Goal: Transaction & Acquisition: Purchase product/service

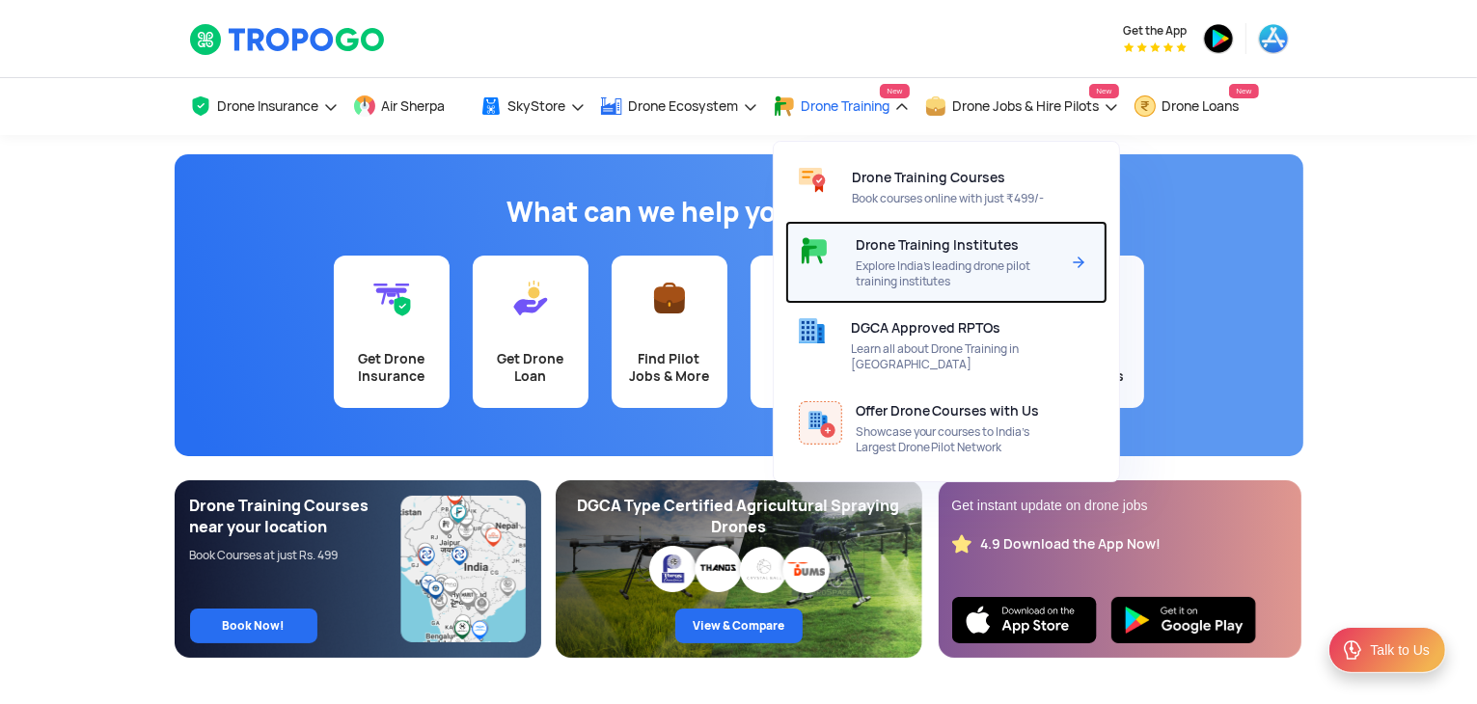
click at [949, 245] on span "Drone Training Institutes" at bounding box center [938, 244] width 164 height 15
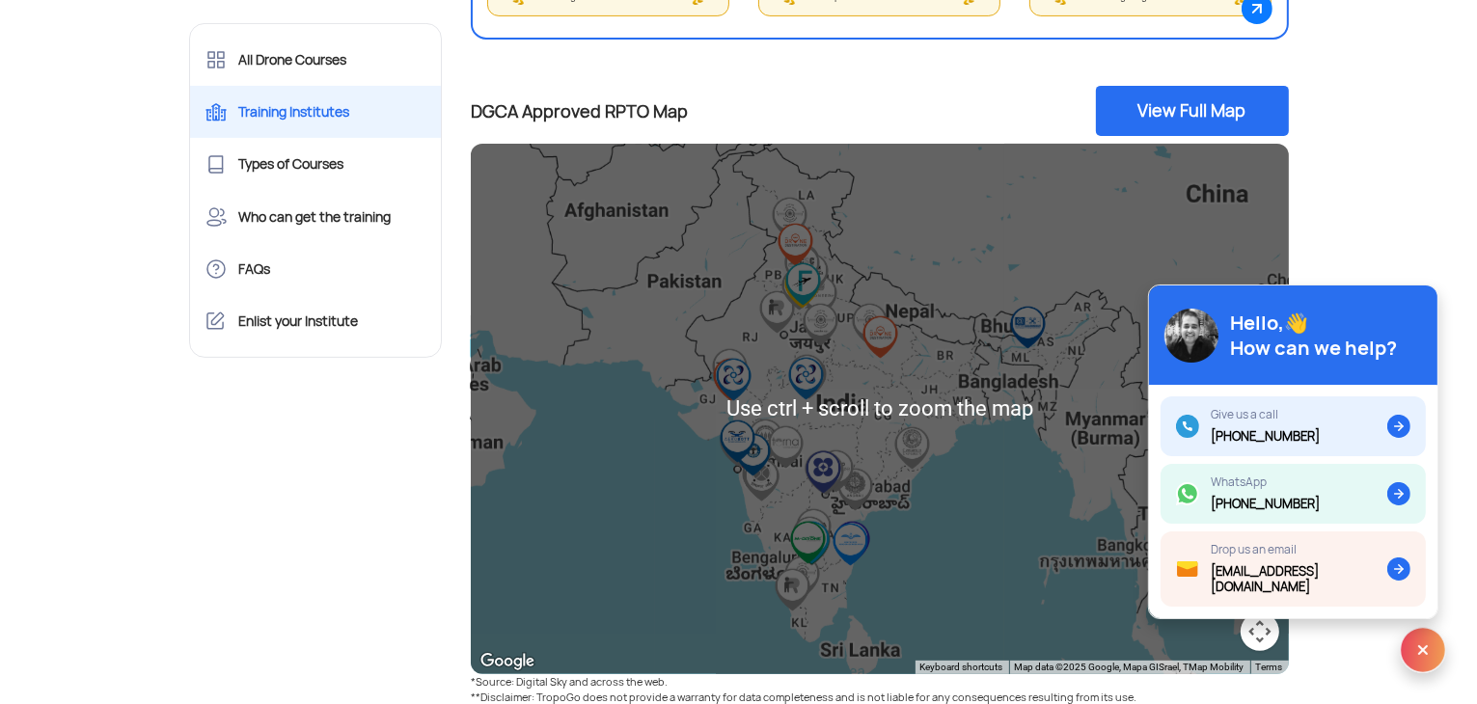
scroll to position [672, 0]
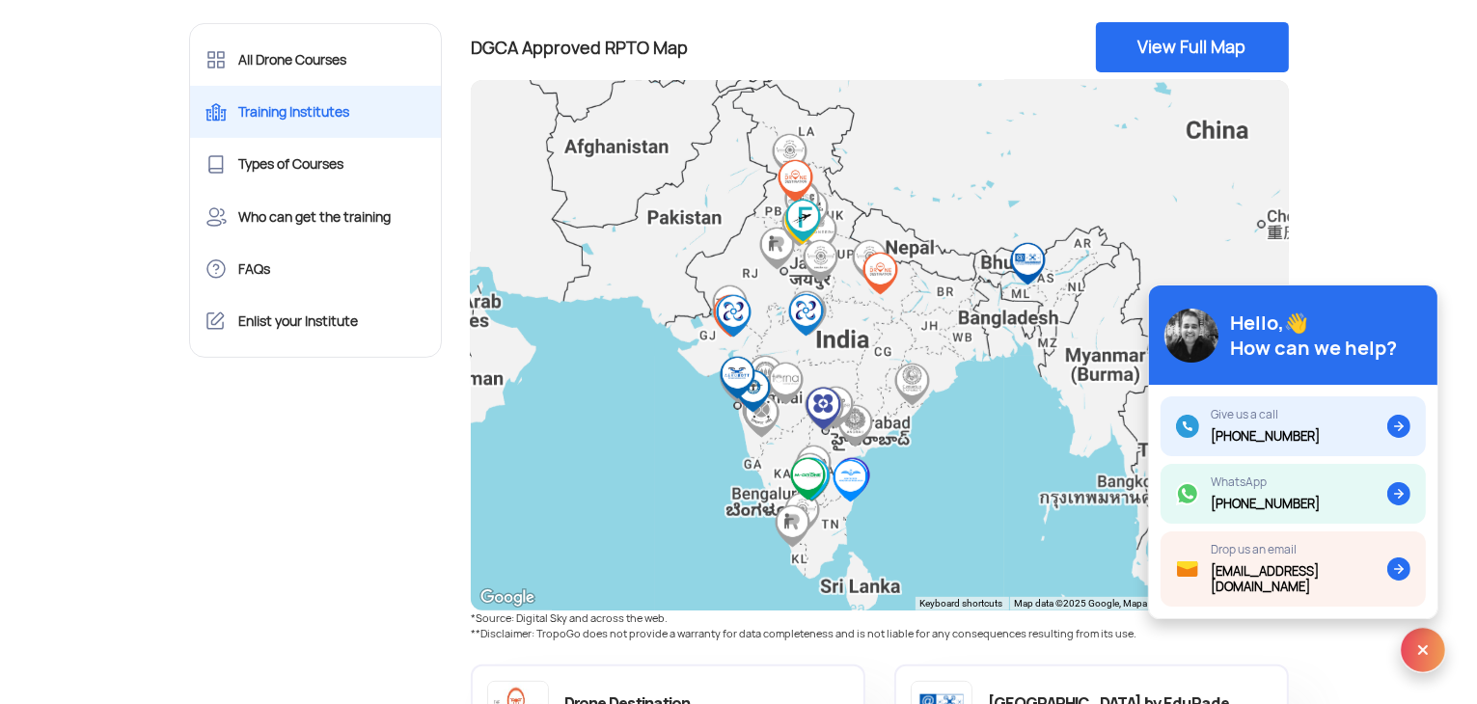
click at [826, 410] on img "Pavaman Aviation Pvt Ltd" at bounding box center [823, 408] width 43 height 43
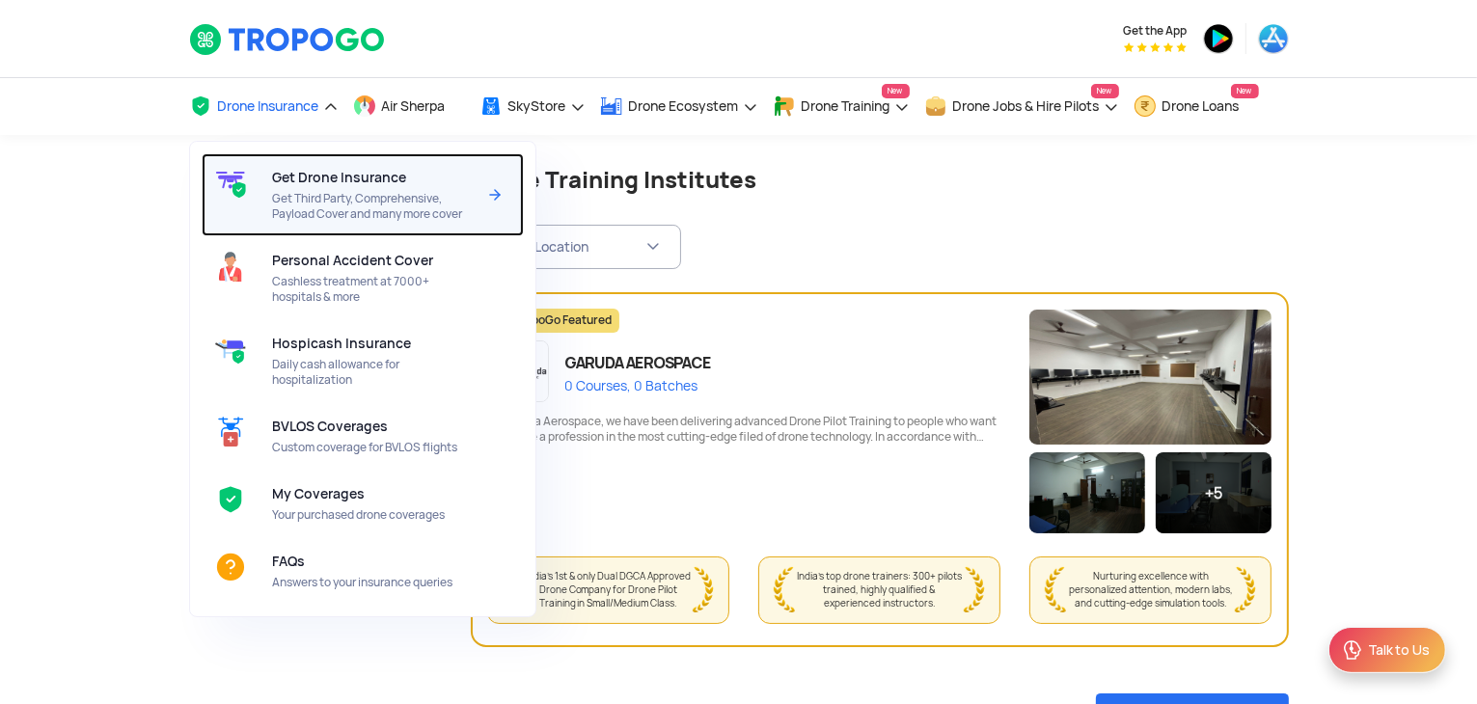
click at [294, 179] on span "Get Drone Insurance" at bounding box center [339, 177] width 134 height 15
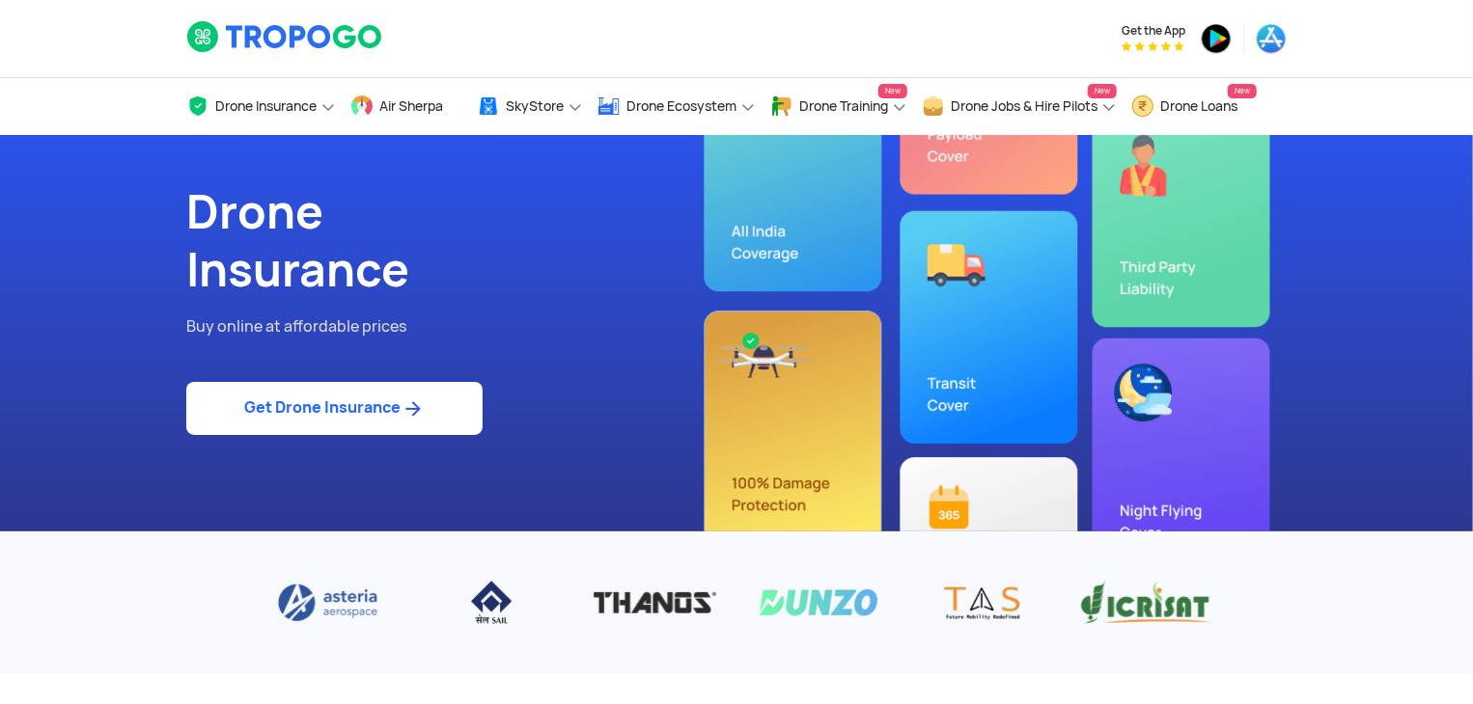
click at [757, 234] on div "Drone Insurance Buy online at affordable prices Get Drone Insurance" at bounding box center [736, 333] width 1129 height 397
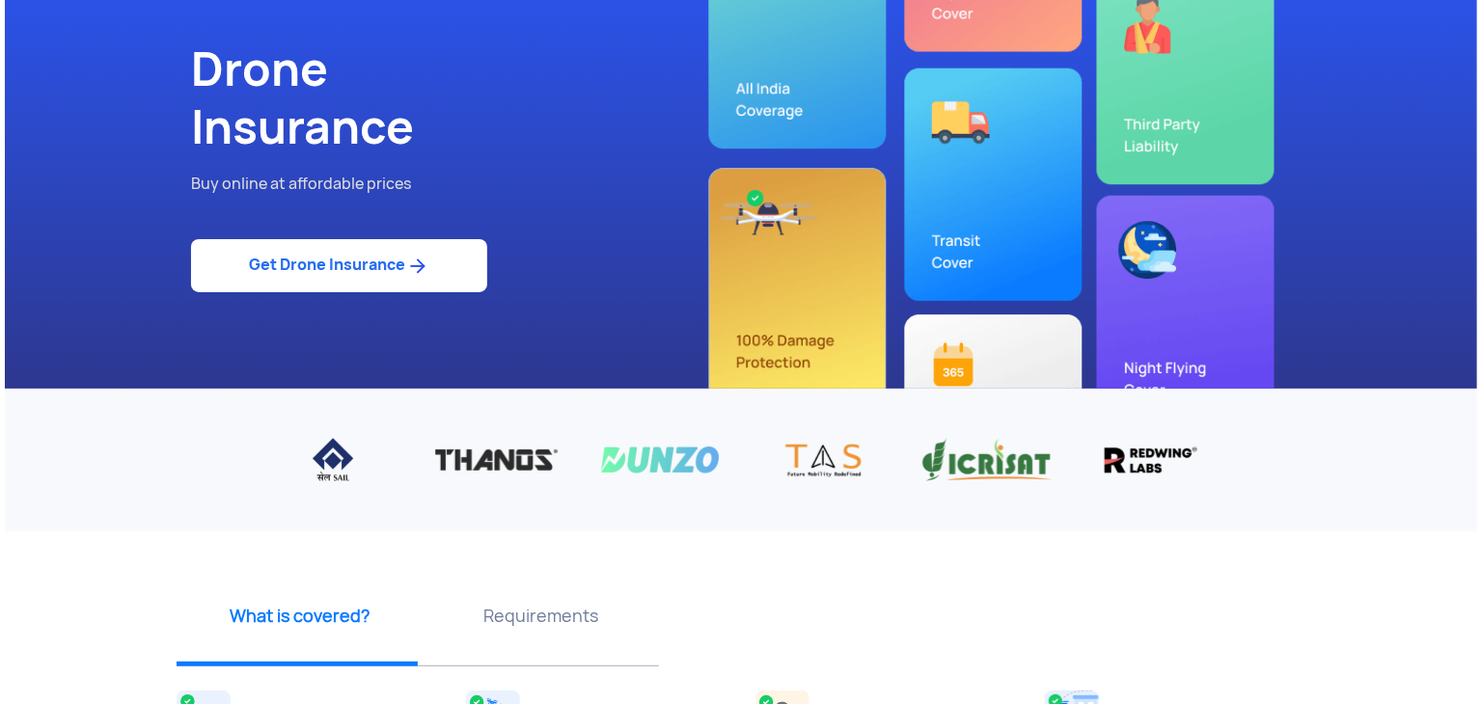
scroll to position [145, 0]
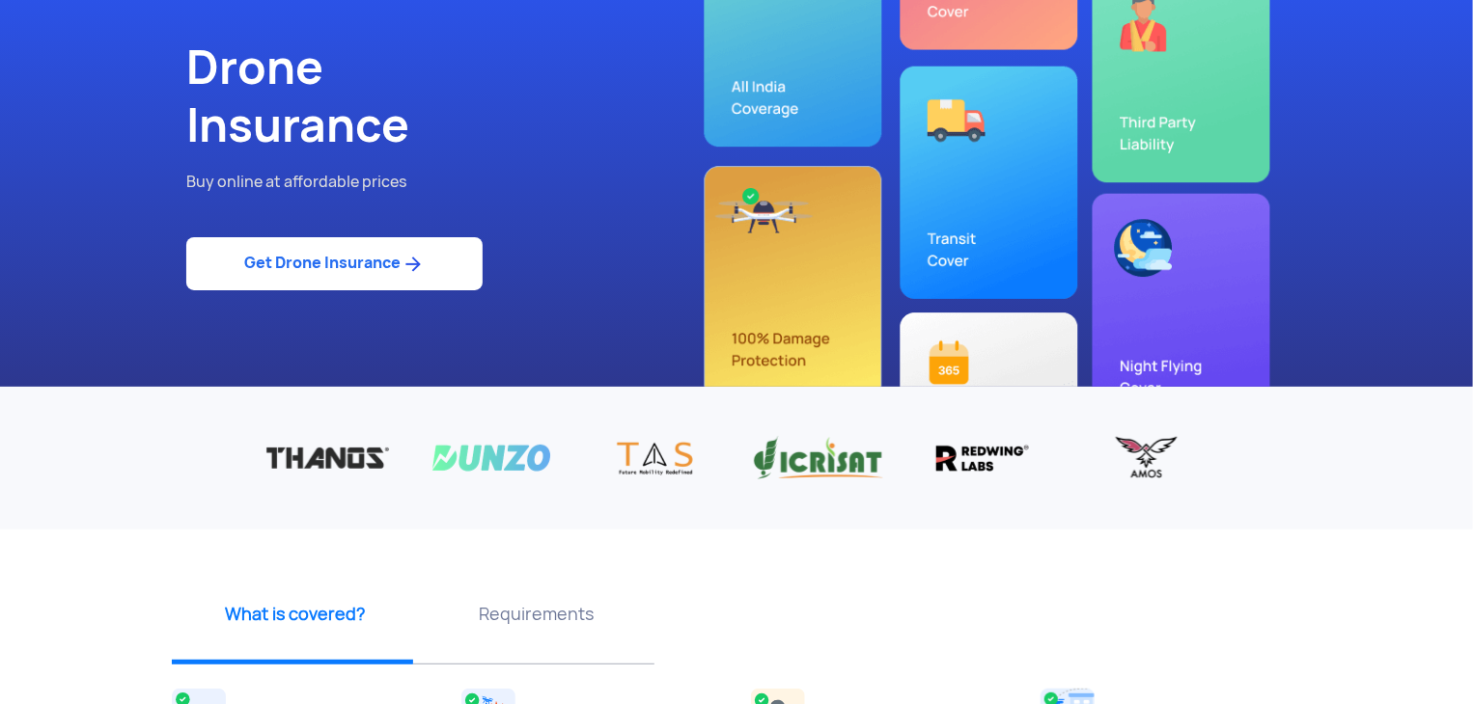
click at [404, 254] on img at bounding box center [412, 264] width 24 height 23
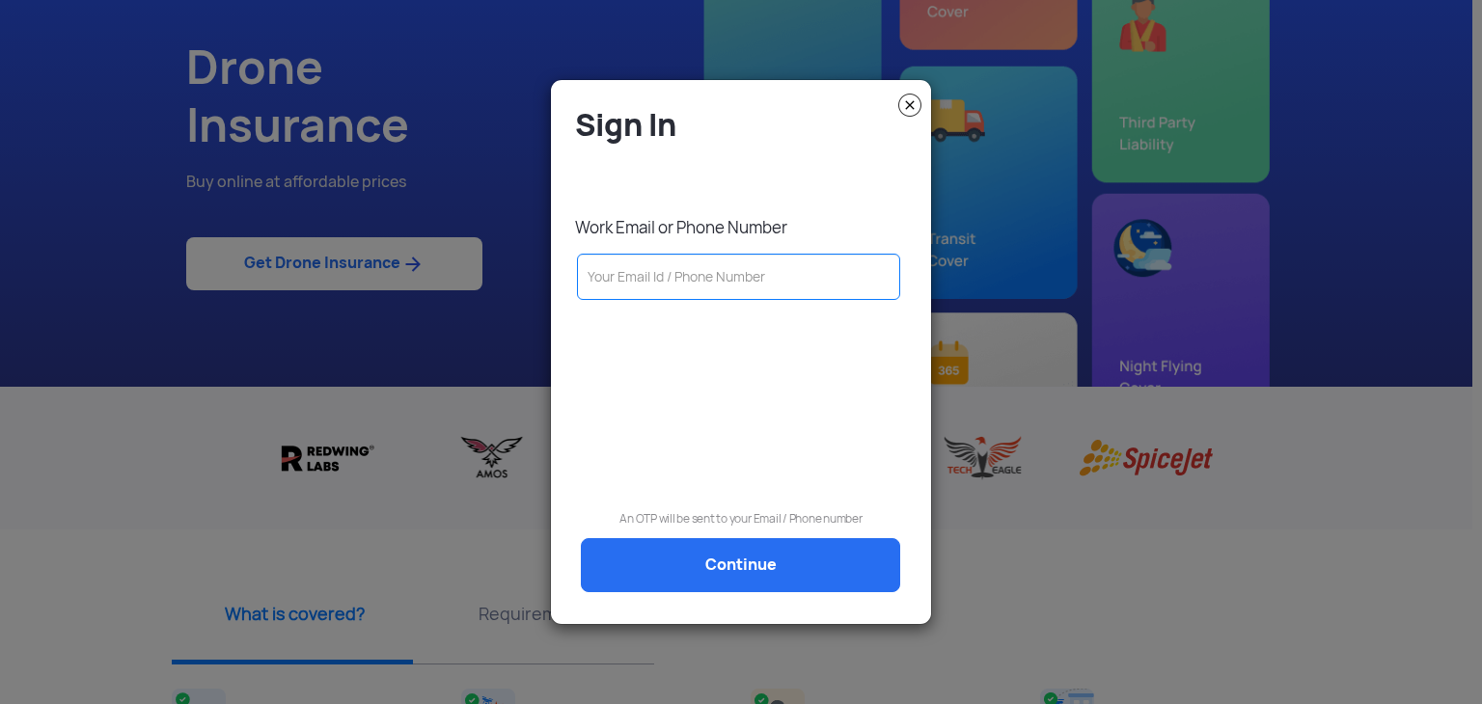
type input "9"
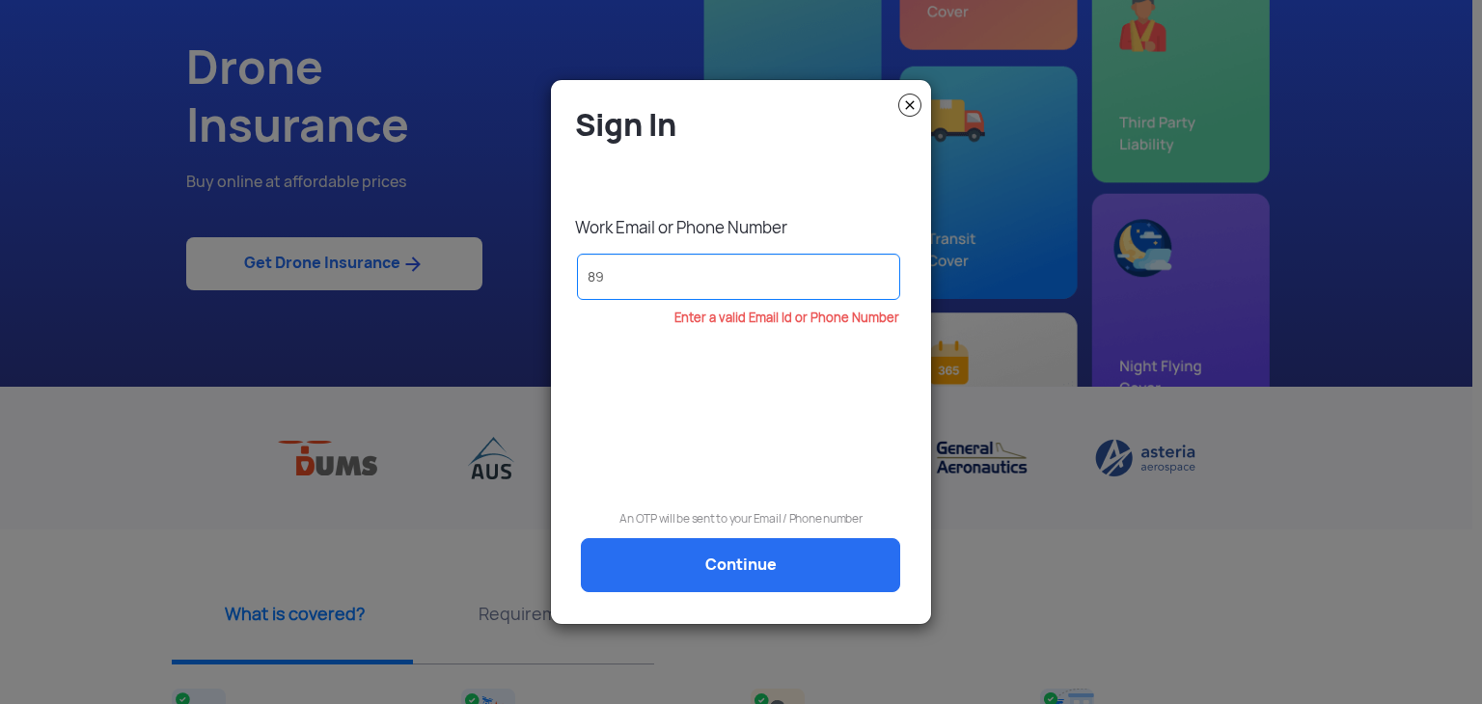
type input "8"
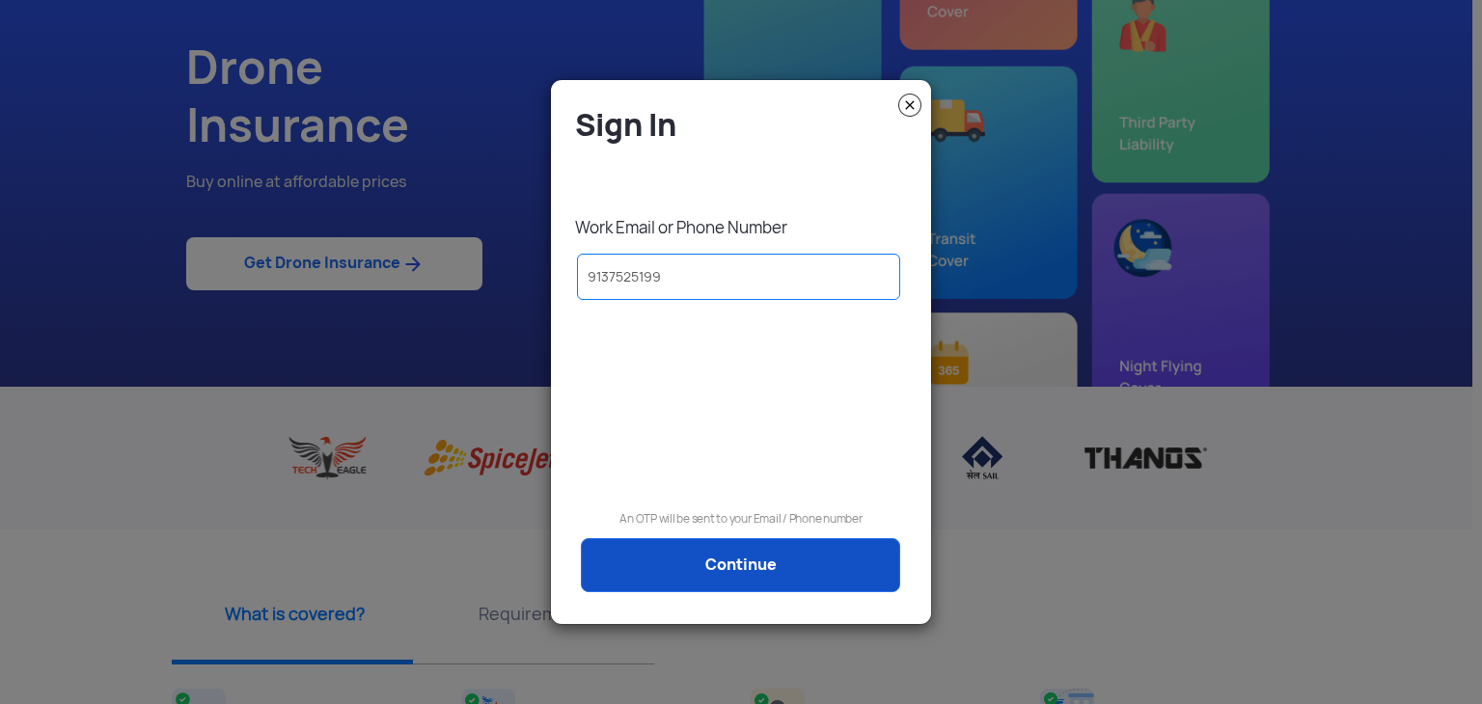
type input "9137525199"
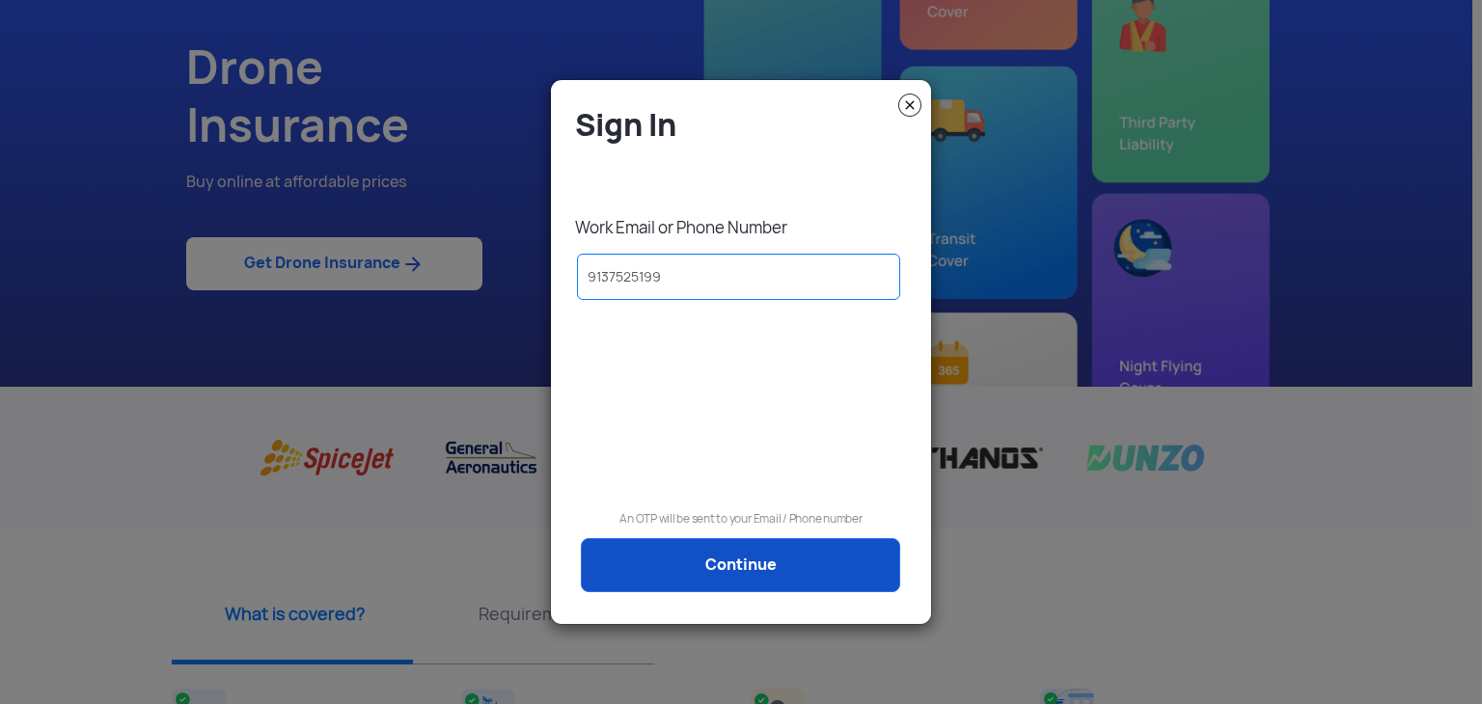
click at [682, 545] on link "Continue" at bounding box center [740, 565] width 319 height 54
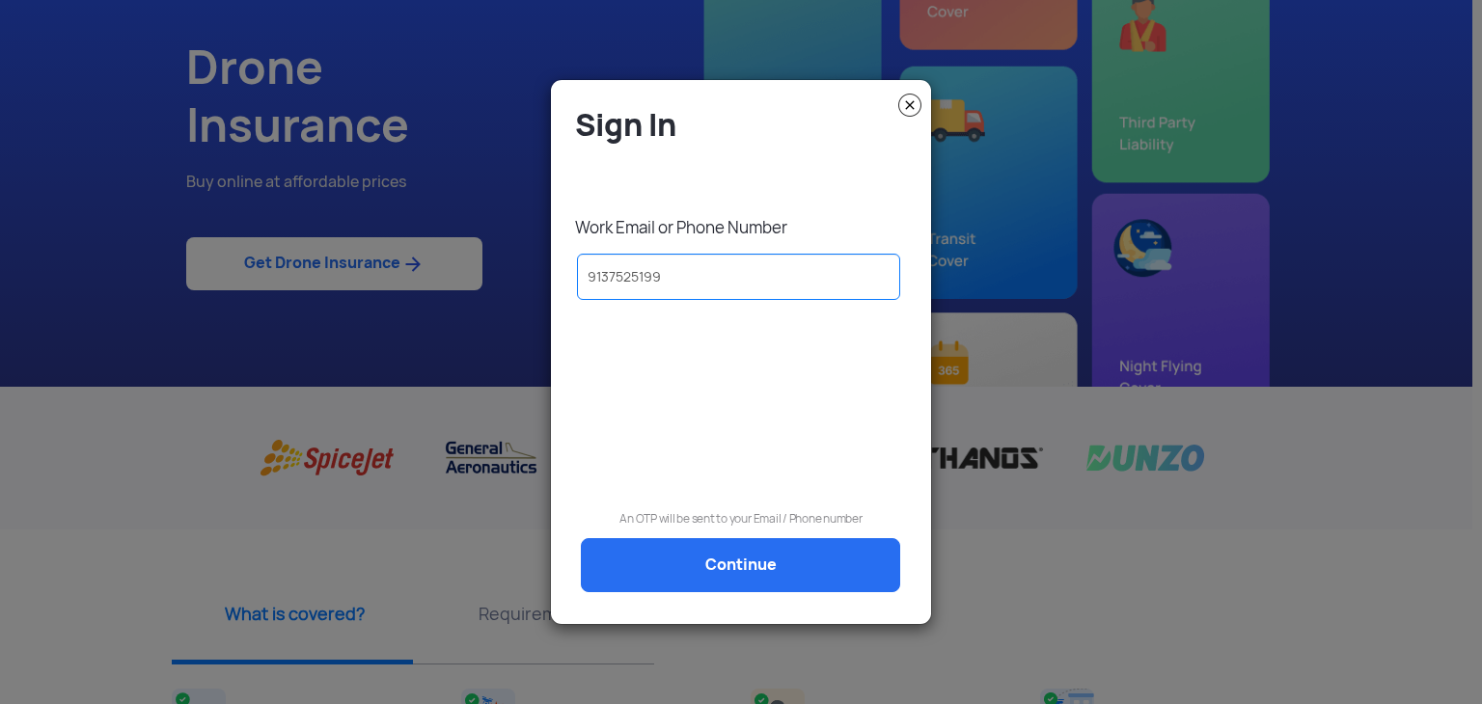
scroll to position [0, 0]
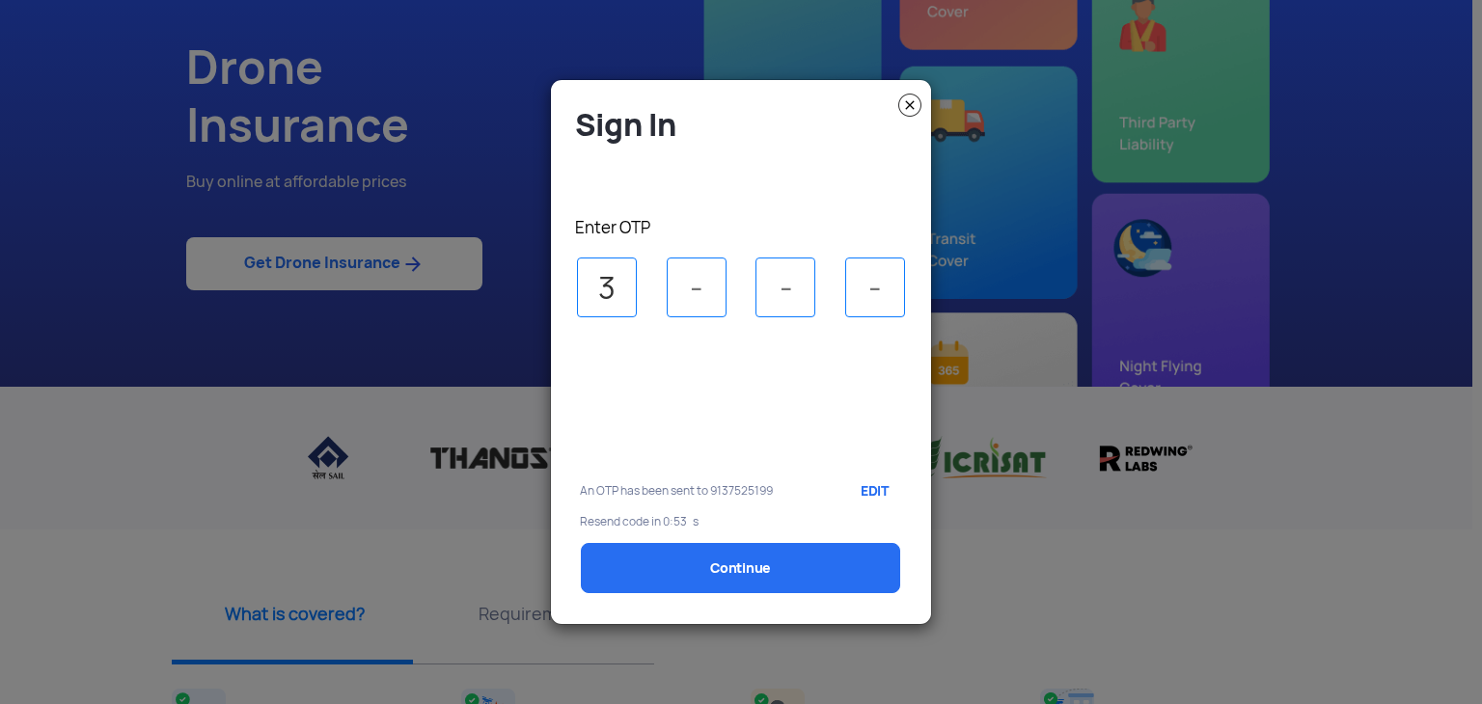
type input "3"
type input "4"
type input "8"
type input "3"
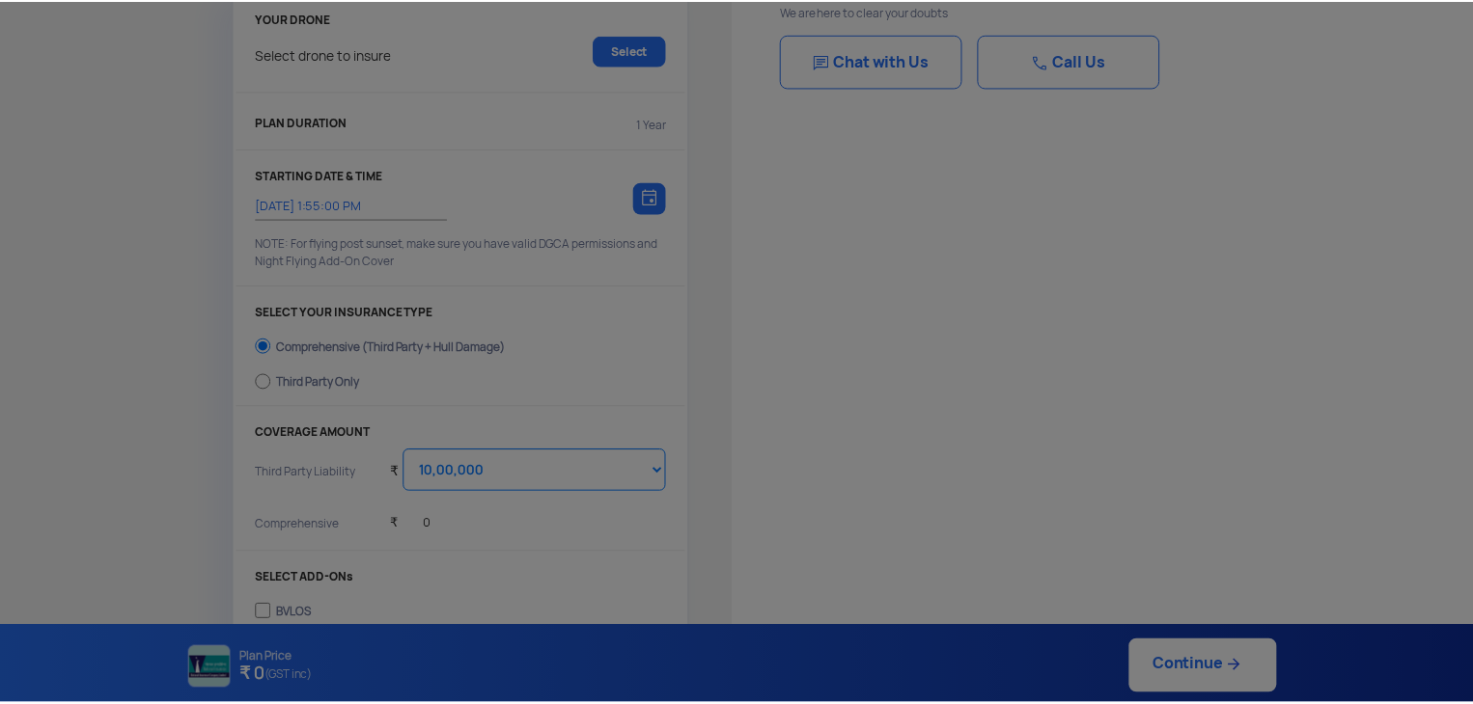
scroll to position [143, 0]
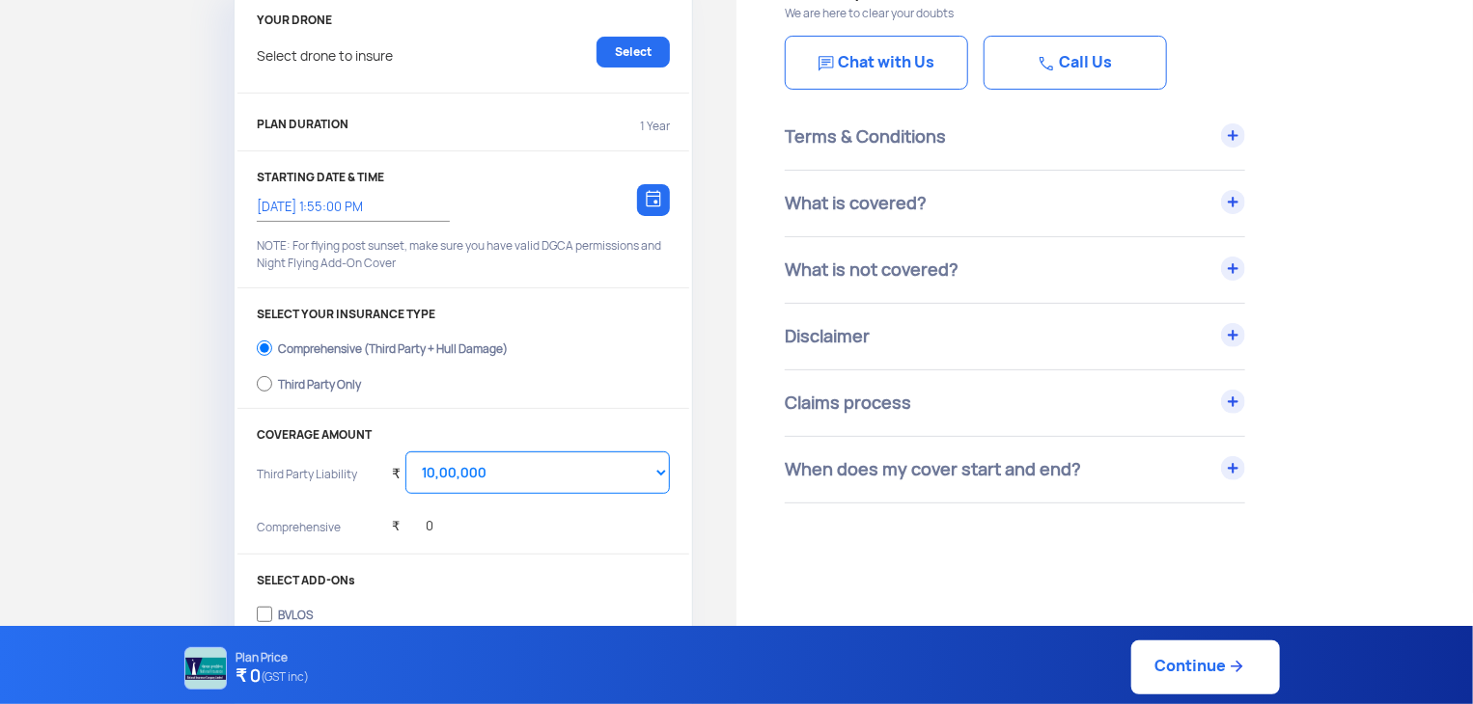
click at [1230, 140] on div "Terms & Conditions" at bounding box center [1015, 137] width 460 height 66
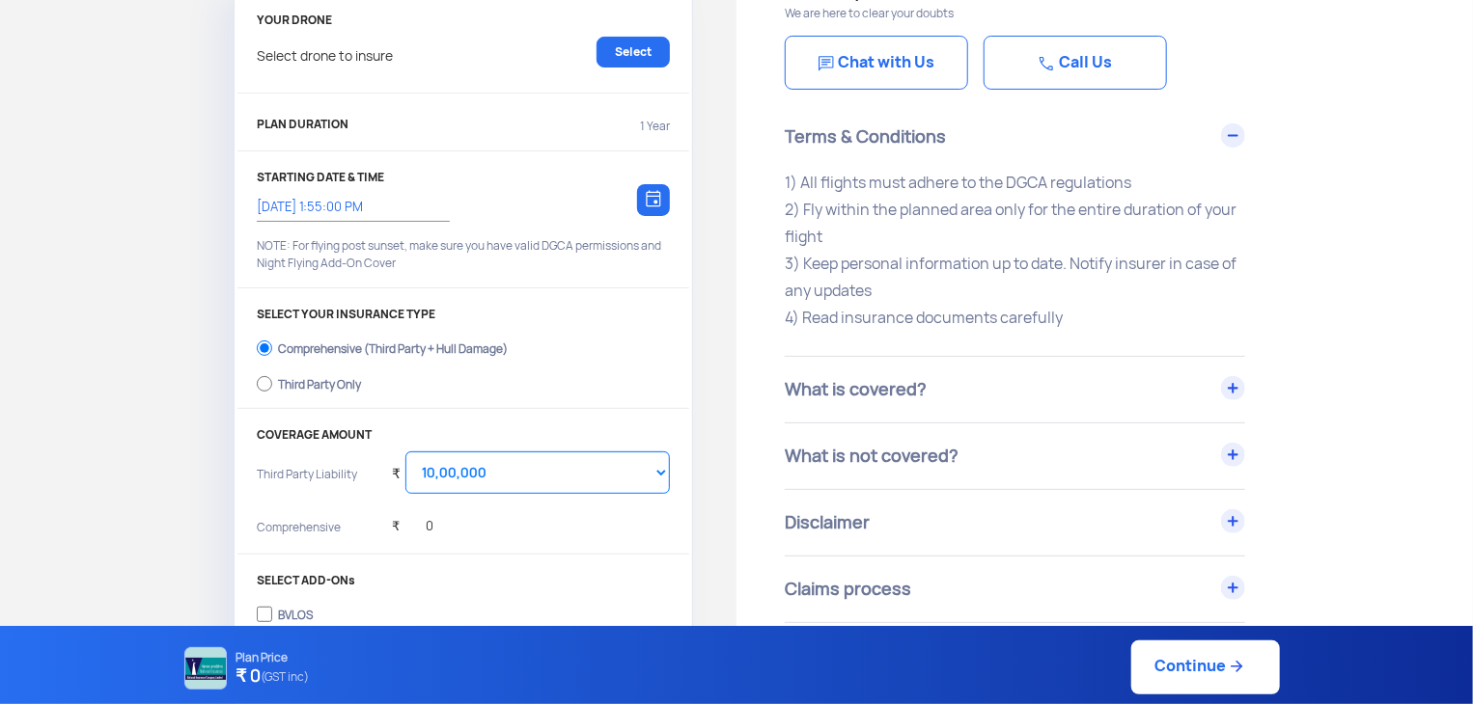
drag, startPoint x: 1066, startPoint y: 317, endPoint x: 760, endPoint y: 171, distance: 339.3
click at [760, 171] on div "Have Any Questions? We are here to clear your doubts Chat with Us Call Us Terms…" at bounding box center [1104, 600] width 736 height 1332
click at [1157, 317] on p "1) All flights must adhere to the DGCA regulations 2) Fly within the planned ar…" at bounding box center [1015, 251] width 460 height 162
click at [1229, 396] on div "What is covered?" at bounding box center [1015, 390] width 460 height 66
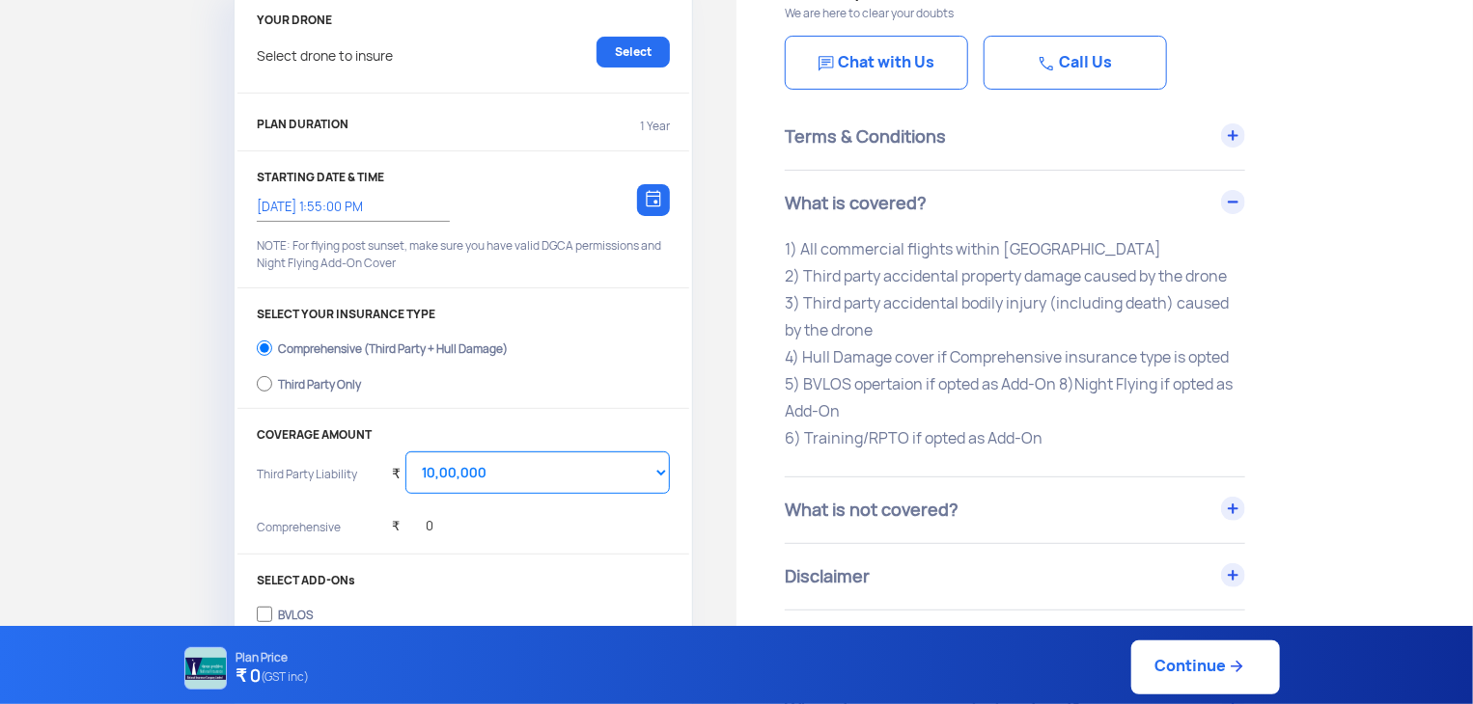
click at [1208, 367] on p "1) All commercial flights within India 2) Third party accidental property damag…" at bounding box center [1015, 344] width 460 height 216
click at [1234, 507] on div "What is not covered?" at bounding box center [1015, 511] width 460 height 66
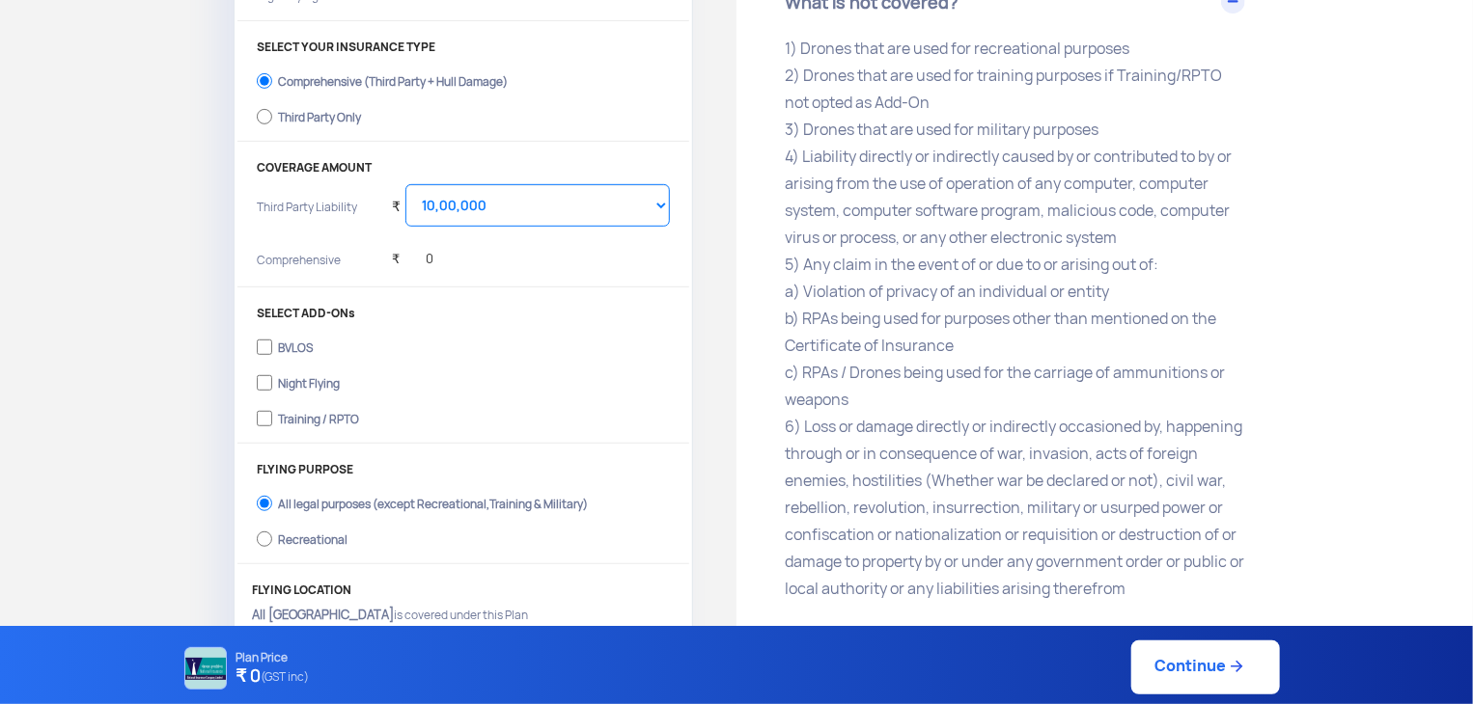
scroll to position [411, 0]
click at [660, 206] on select "Select Amount 10,00,000 15,00,000 20,00,000 25,00,000 30,00,000 35,00,000 40,00…" at bounding box center [537, 204] width 264 height 42
click at [405, 183] on select "Select Amount 10,00,000 15,00,000 20,00,000 25,00,000 30,00,000 35,00,000 40,00…" at bounding box center [537, 204] width 264 height 42
click at [655, 203] on select "Select Amount 10,00,000 15,00,000 20,00,000 25,00,000 30,00,000 35,00,000 40,00…" at bounding box center [537, 204] width 264 height 42
select select "1000000"
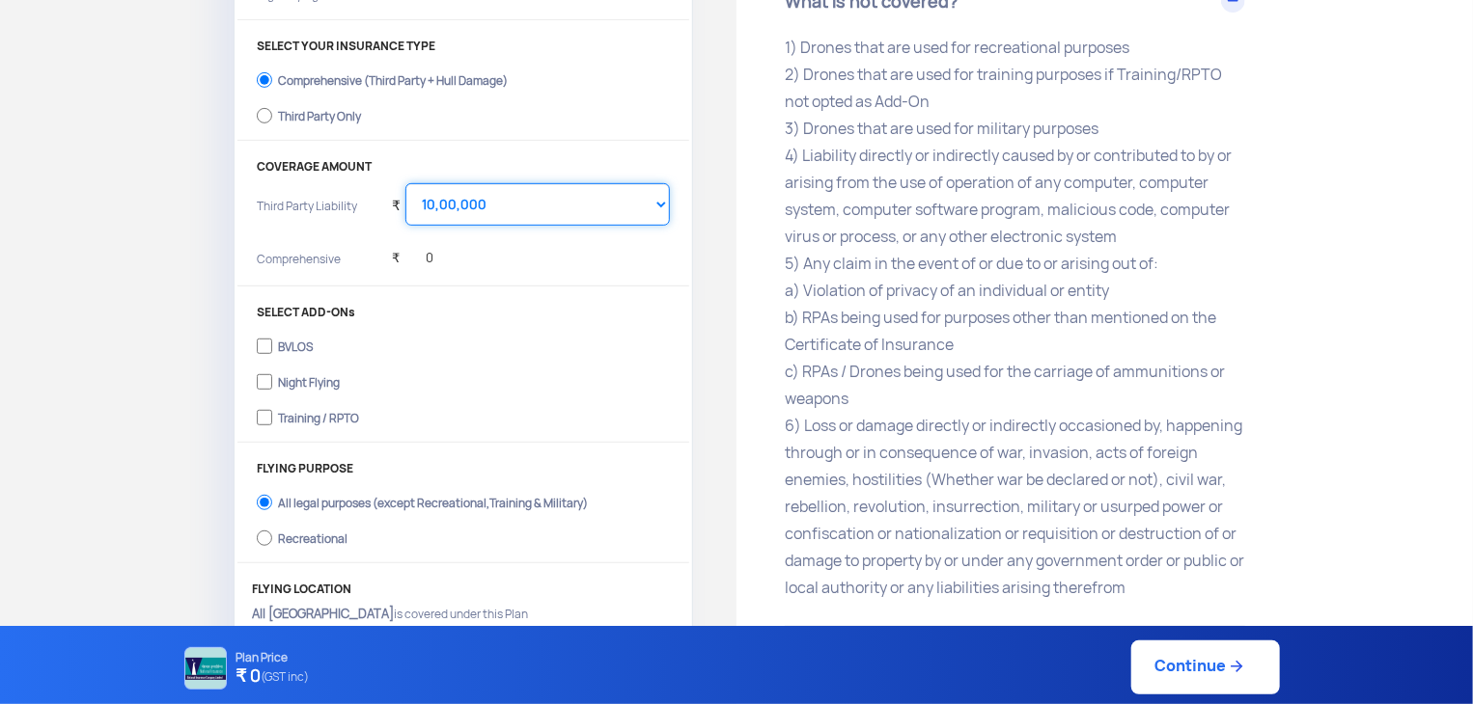
click at [405, 183] on select "Select Amount 10,00,000 15,00,000 20,00,000 25,00,000 30,00,000 35,00,000 40,00…" at bounding box center [537, 204] width 264 height 42
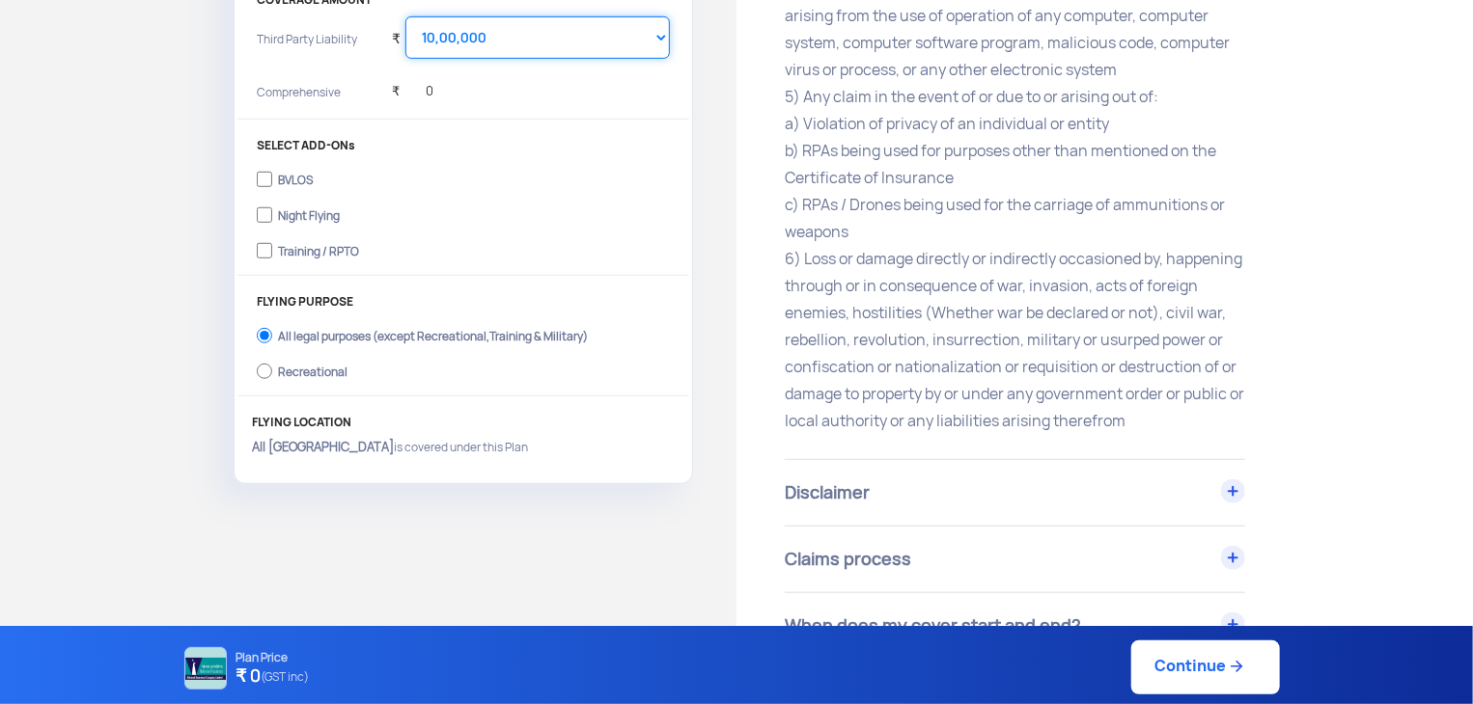
scroll to position [704, 0]
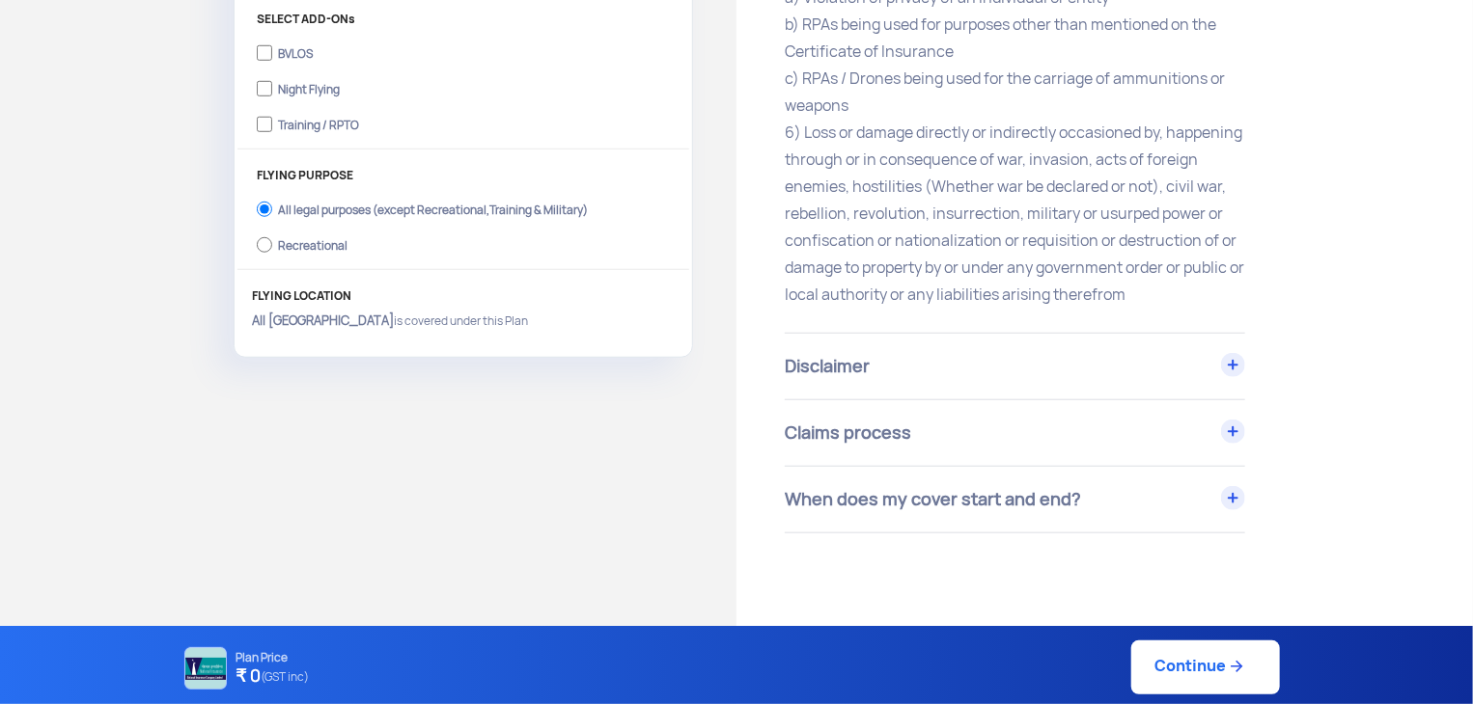
click at [1234, 465] on div "Claims process" at bounding box center [1015, 433] width 460 height 66
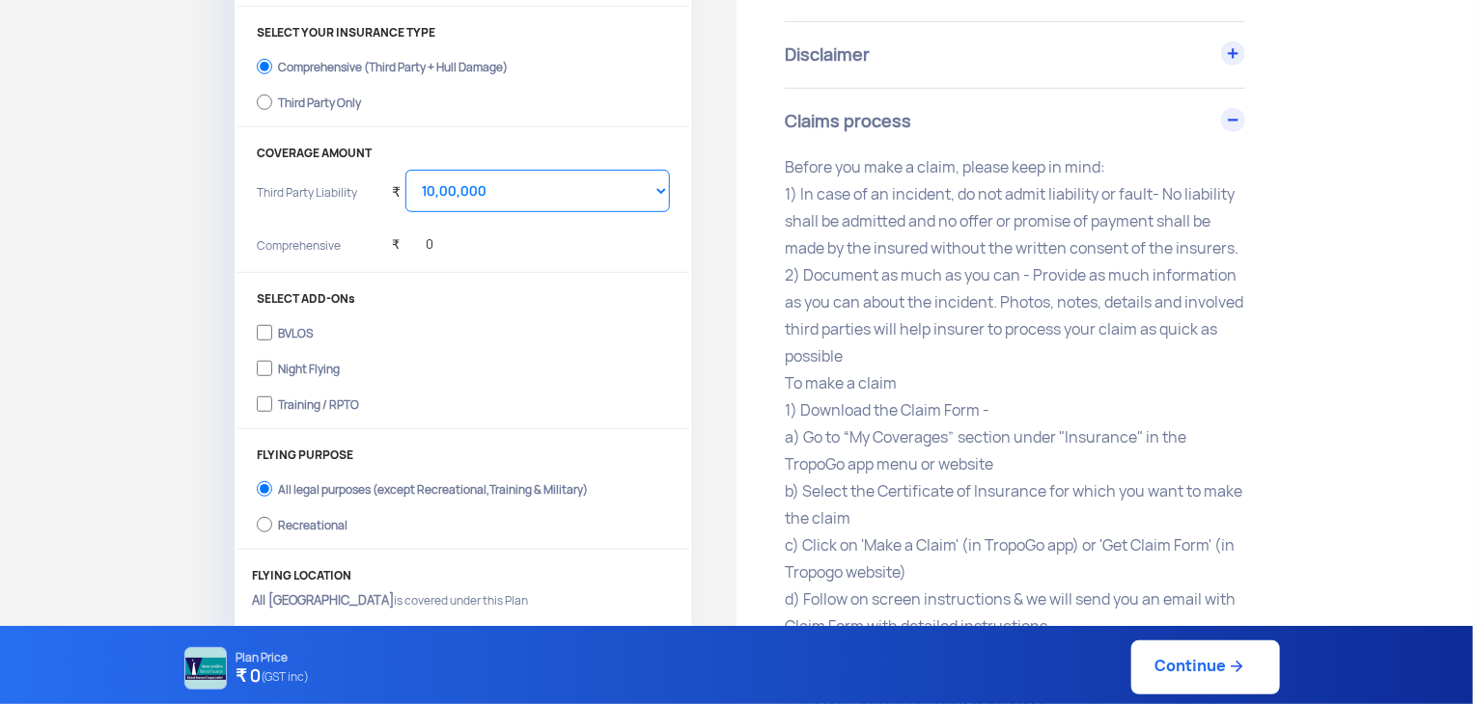
scroll to position [424, 0]
